Goal: Information Seeking & Learning: Learn about a topic

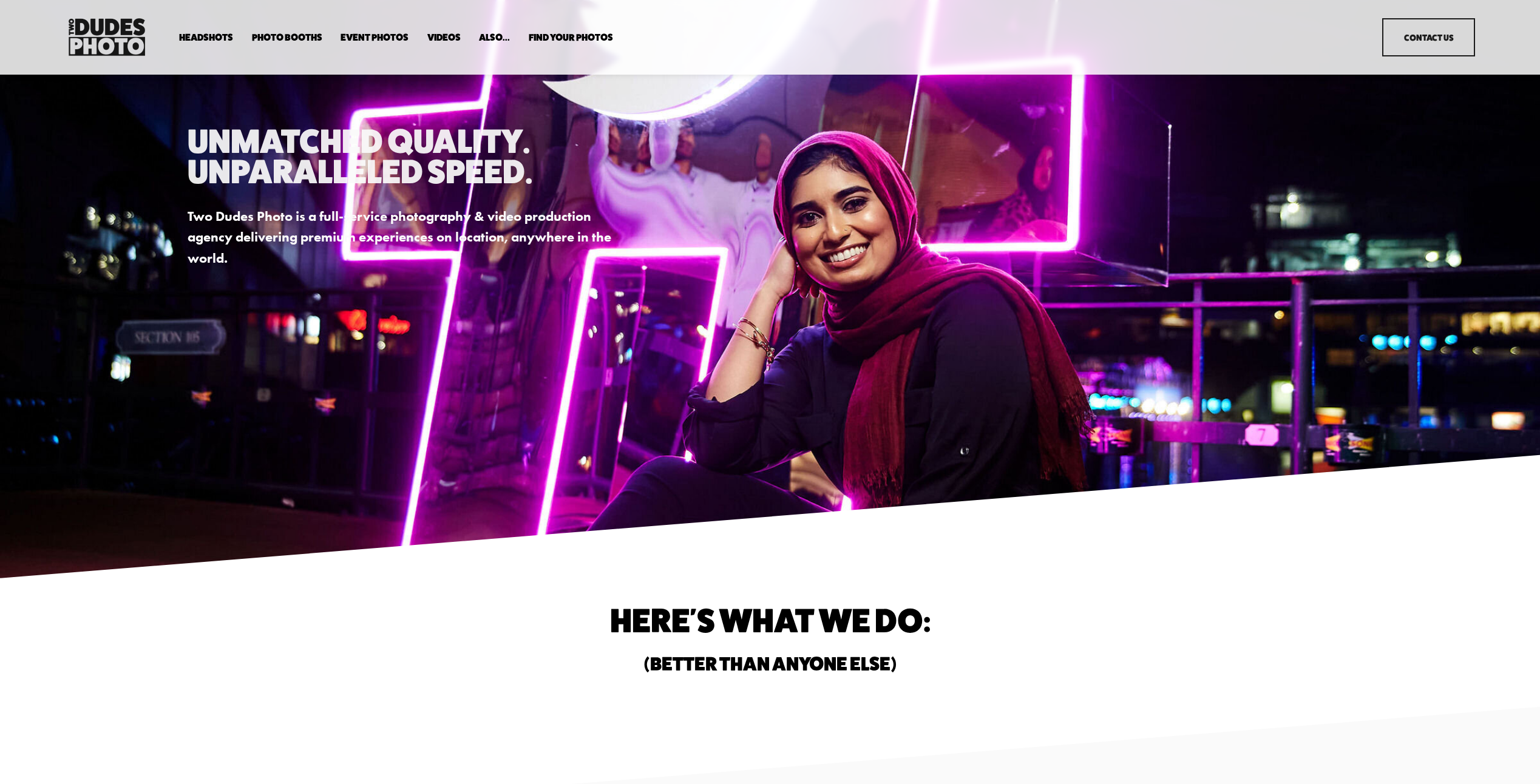
click at [0, 0] on span "Executive / VIP Portraits" at bounding box center [0, 0] width 0 height 0
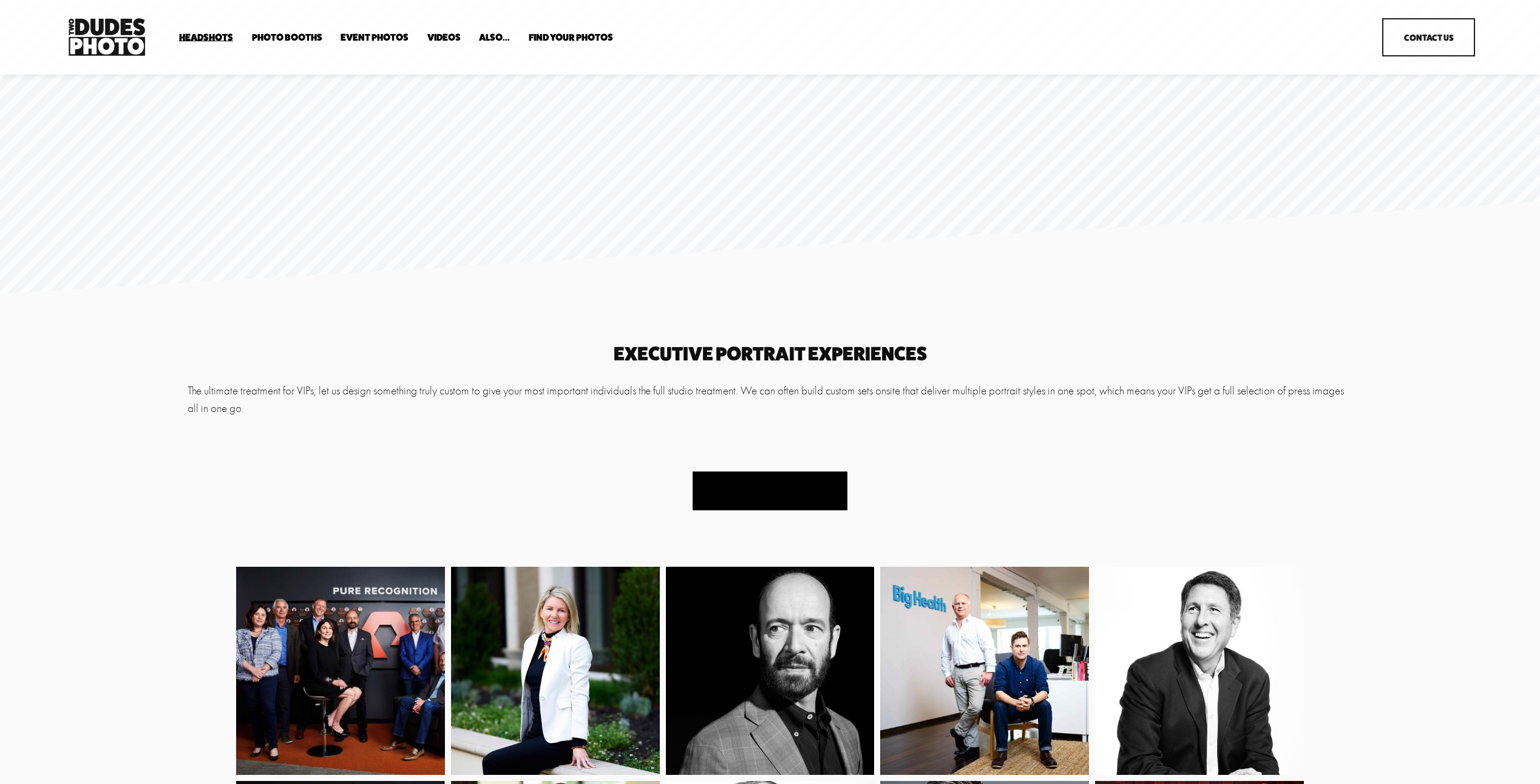
click at [769, 488] on button "Book Your Headshots" at bounding box center [769, 491] width 155 height 40
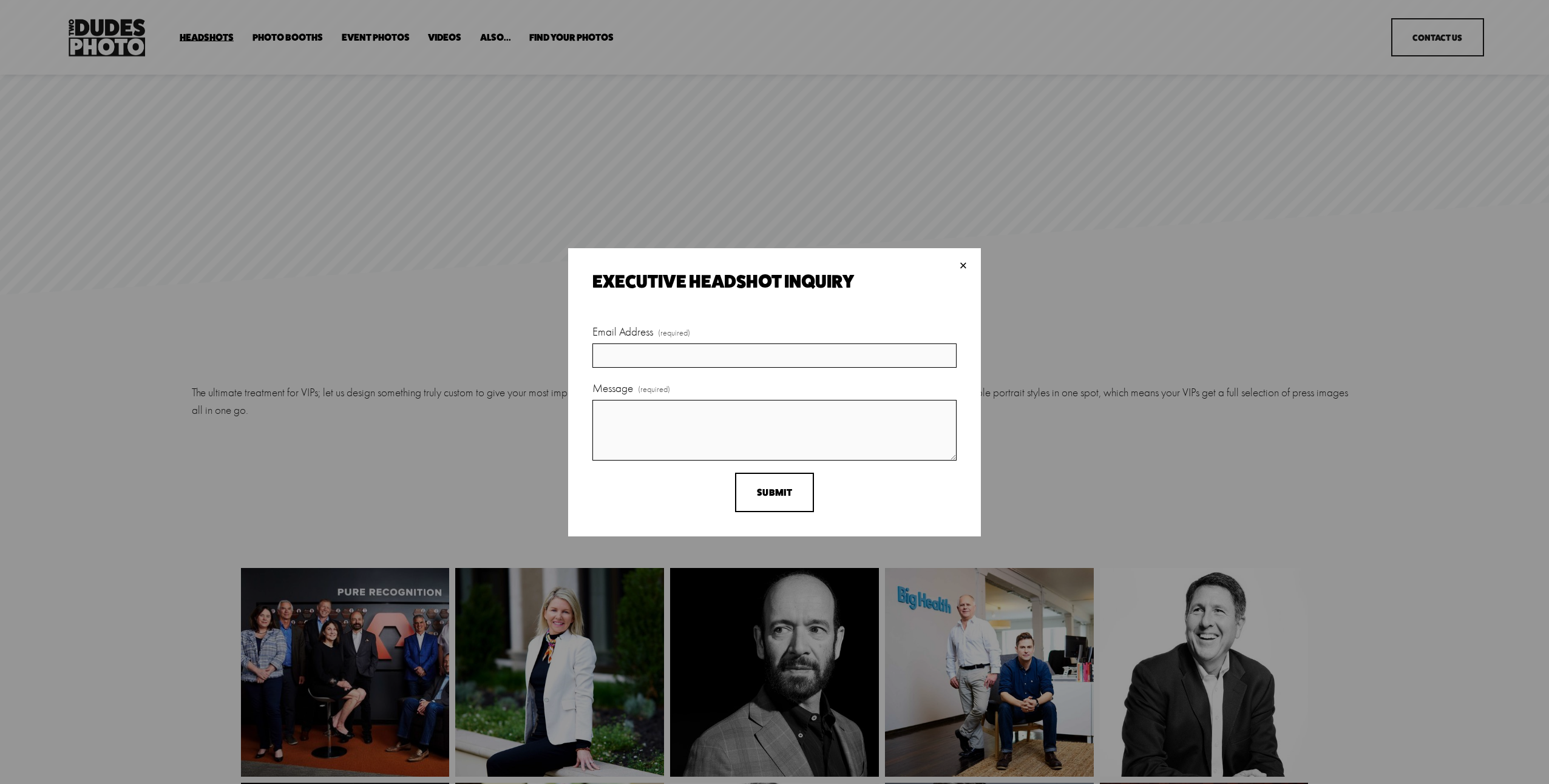
click at [1075, 399] on div "× Executive Headshot Inquiry Email Address (required) Message (required) Submit…" at bounding box center [774, 392] width 1549 height 784
click at [969, 266] on div "×" at bounding box center [963, 266] width 13 height 13
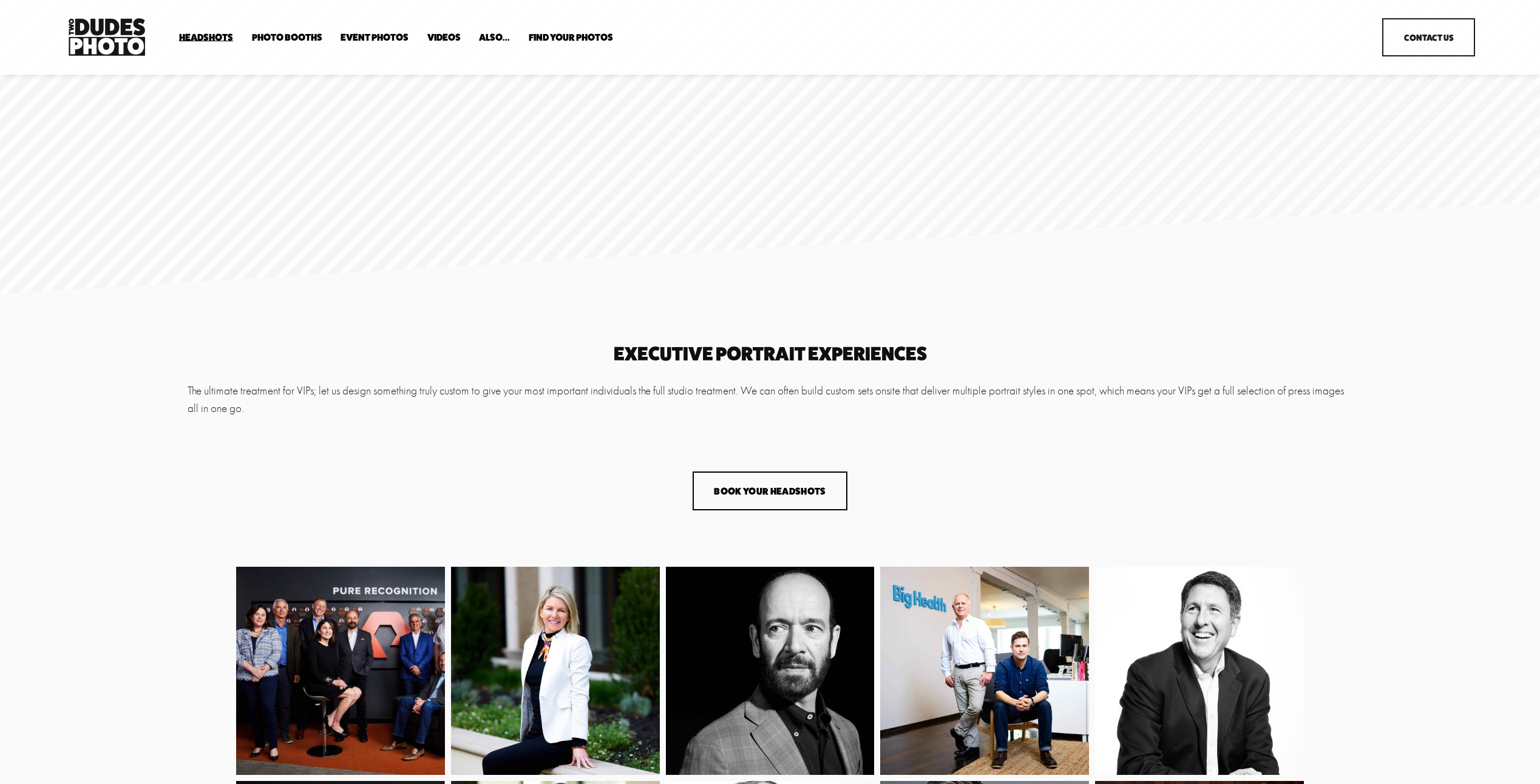
click at [0, 0] on span "Drop-In Headshot Sessions" at bounding box center [0, 0] width 0 height 0
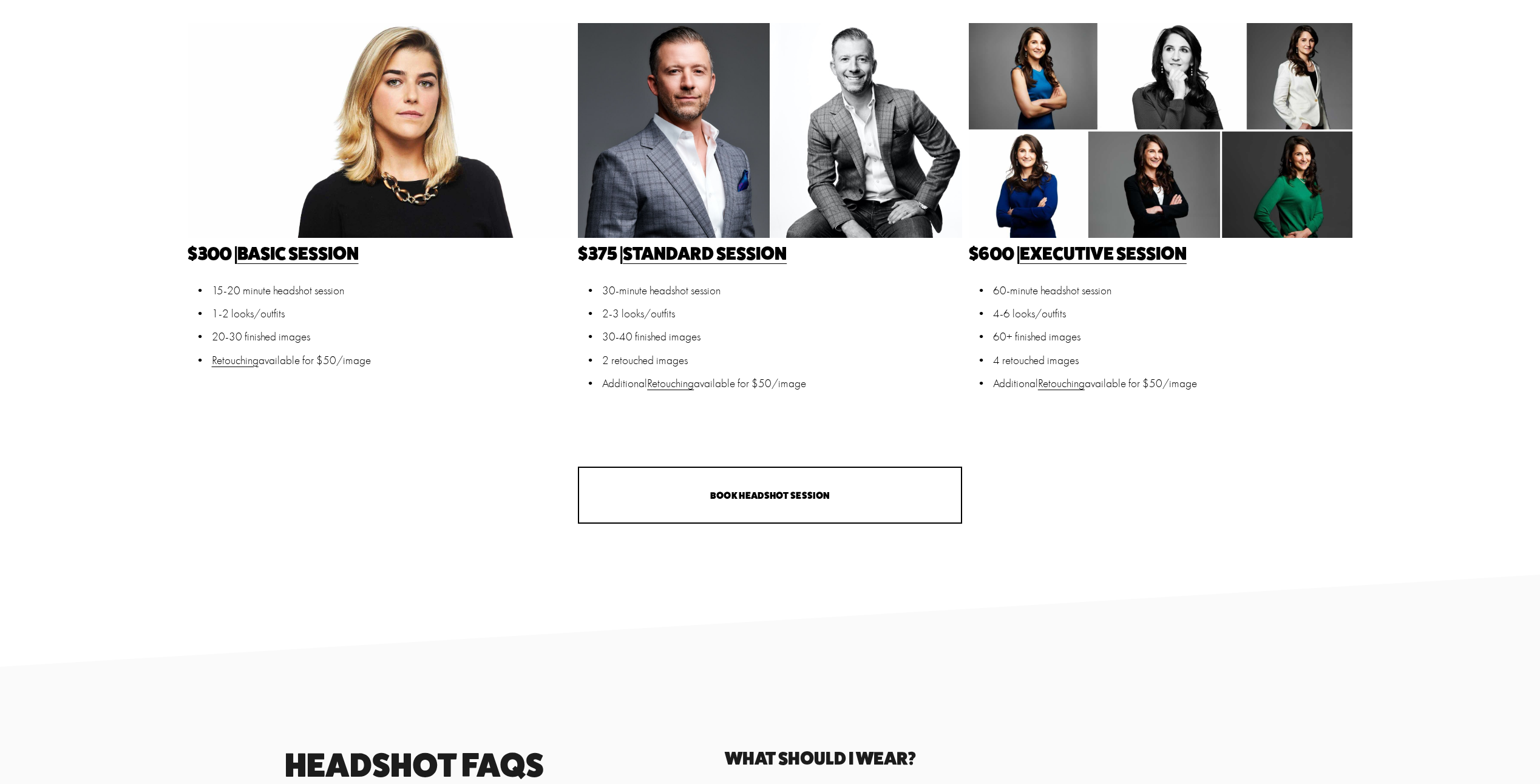
scroll to position [546, 0]
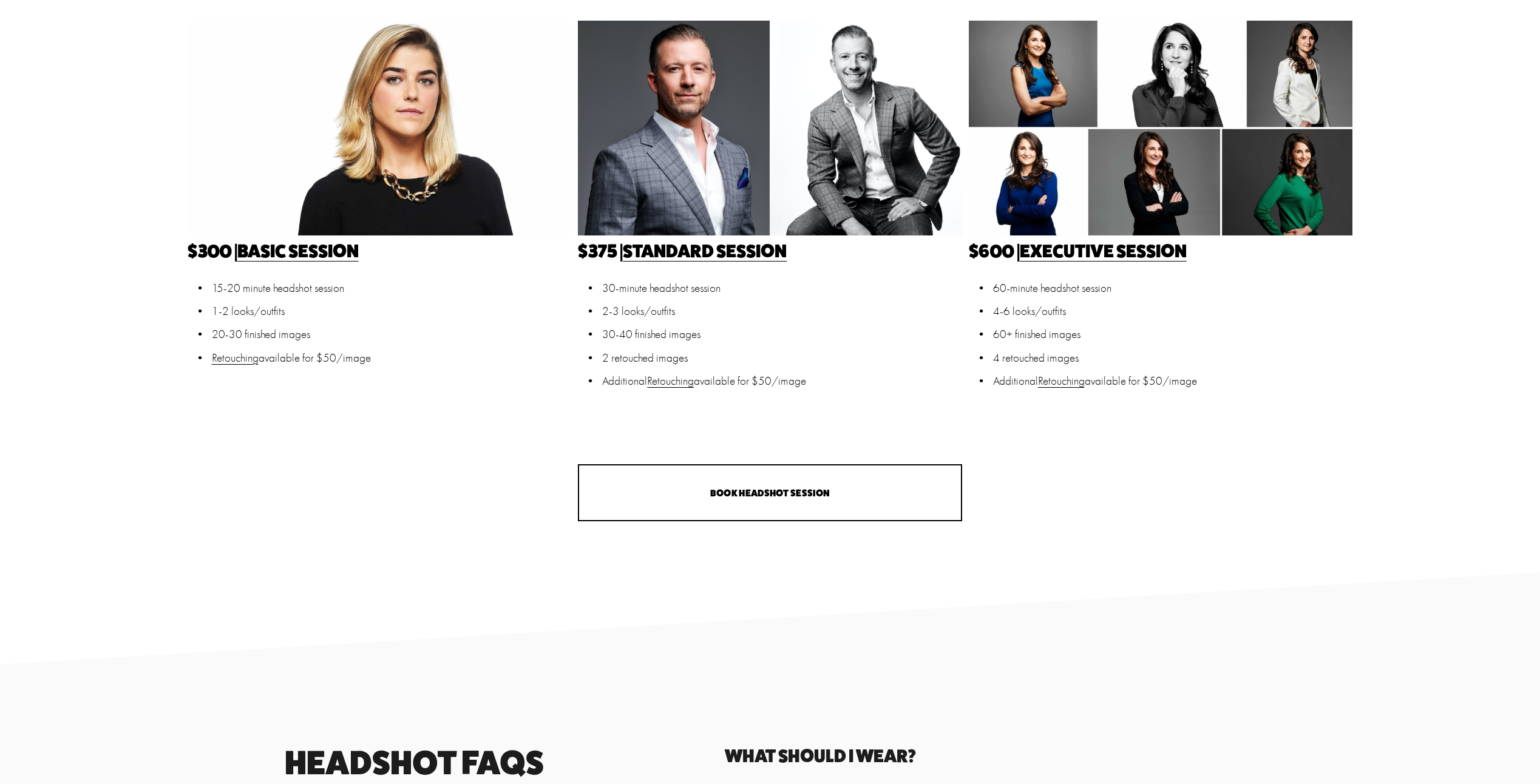
click at [673, 381] on link "Retouching" at bounding box center [671, 381] width 47 height 13
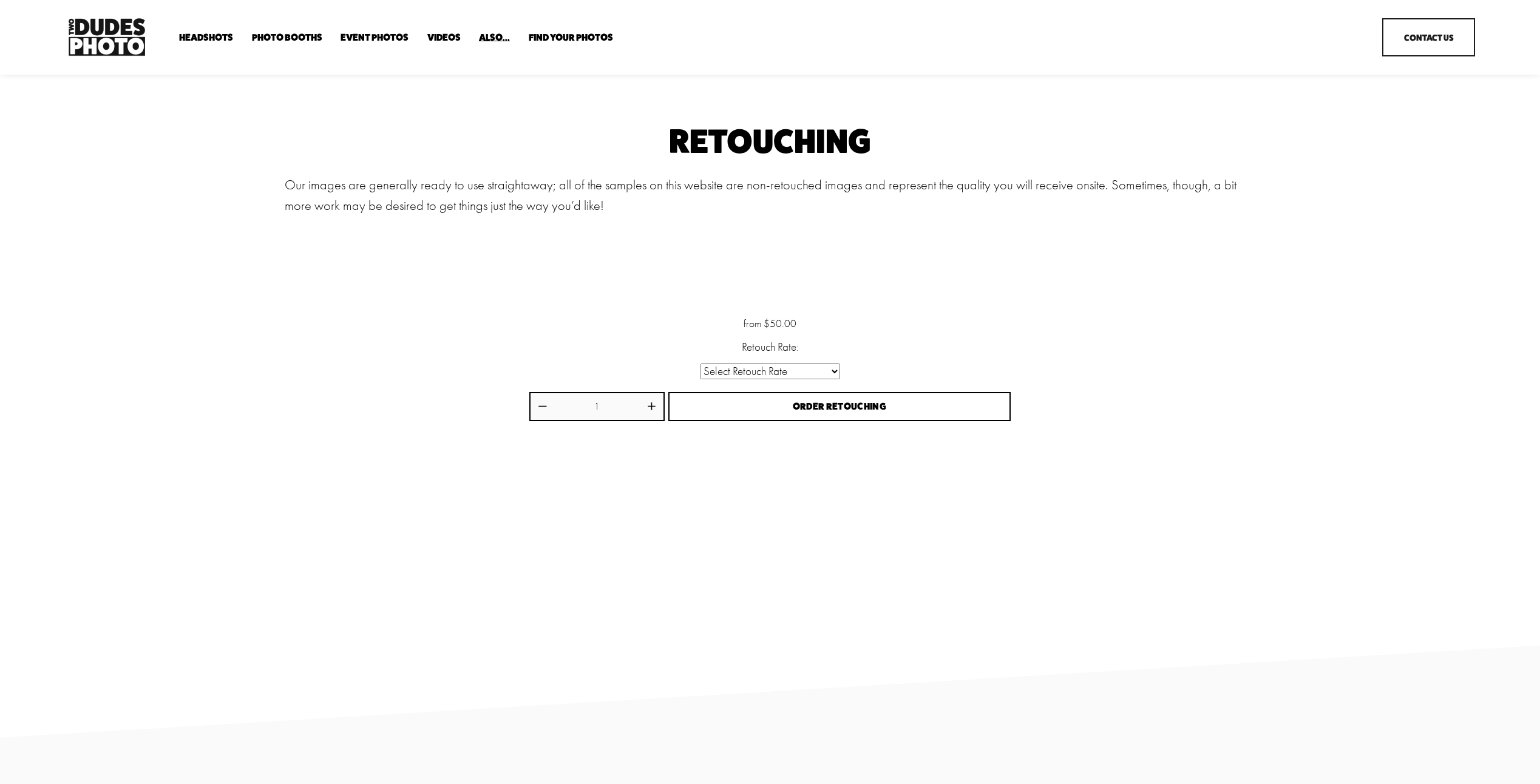
click at [756, 373] on select "Select Retouch Rate Individual Rate ($50/image) 4 Images ($150) 8 Images ($200)" at bounding box center [770, 372] width 140 height 16
click at [622, 292] on div "Retouching Our images are generally ready to use straightaway; all of the sampl…" at bounding box center [769, 217] width 970 height 184
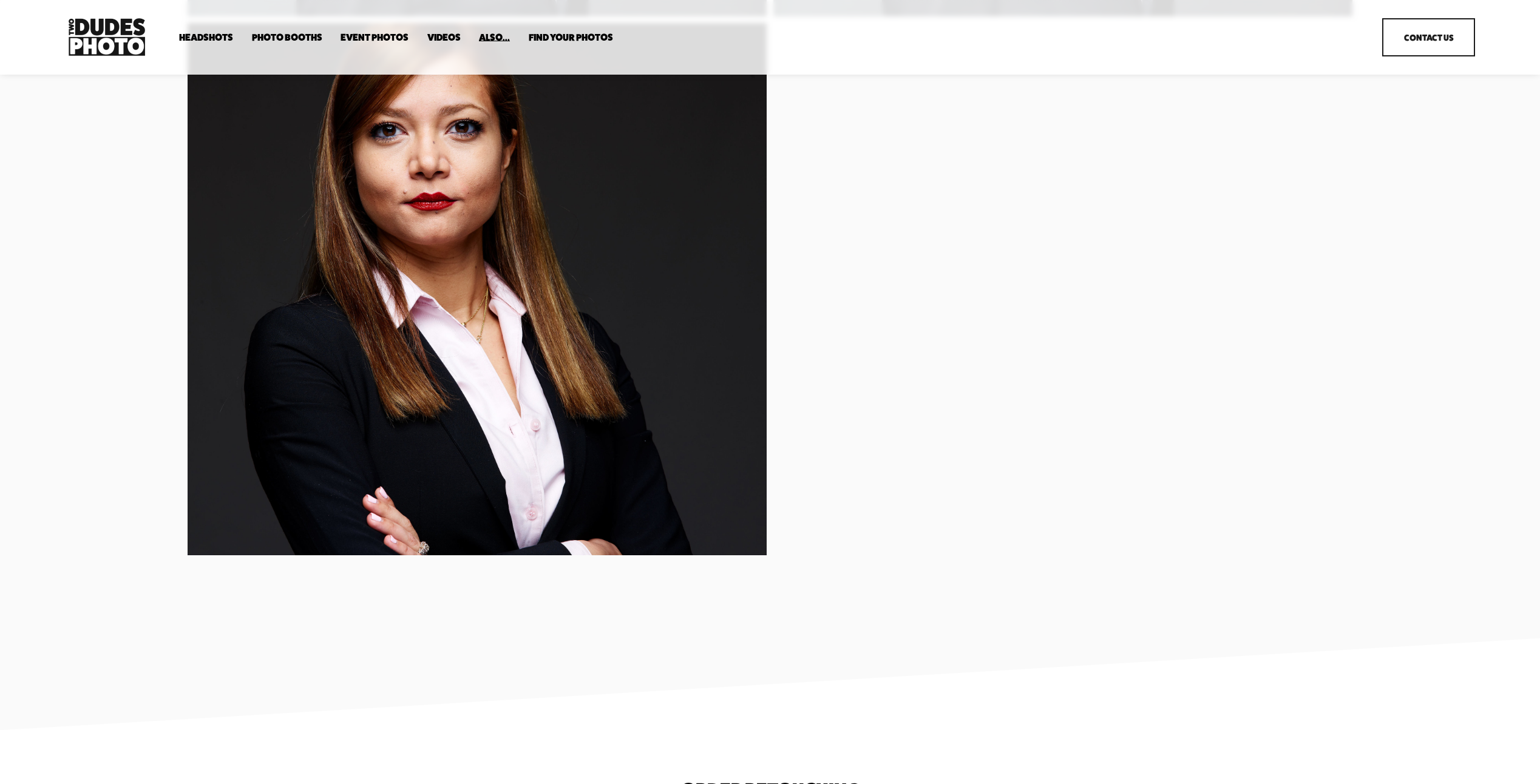
scroll to position [1374, 0]
